Goal: Understand process/instructions

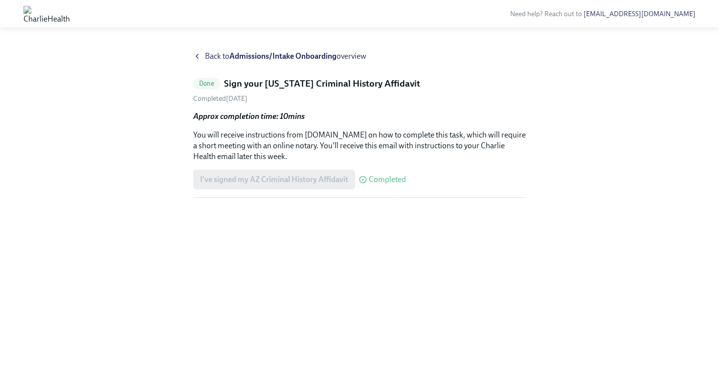
click at [268, 115] on strong "Approx completion time: 10mins" at bounding box center [248, 115] width 111 height 9
click at [291, 88] on h5 "Sign your [US_STATE] Criminal History Affidavit" at bounding box center [322, 83] width 196 height 13
click at [276, 85] on h5 "Sign your [US_STATE] Criminal History Affidavit" at bounding box center [322, 83] width 196 height 13
click at [262, 85] on h5 "Sign your [US_STATE] Criminal History Affidavit" at bounding box center [322, 83] width 196 height 13
click at [255, 113] on strong "Approx completion time: 10mins" at bounding box center [248, 115] width 111 height 9
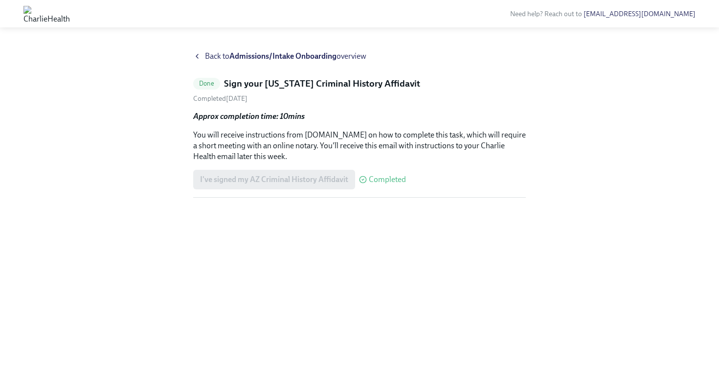
click at [317, 146] on p "You will receive instructions from [DOMAIN_NAME] on how to complete this task, …" at bounding box center [359, 146] width 332 height 32
